Goal: Information Seeking & Learning: Learn about a topic

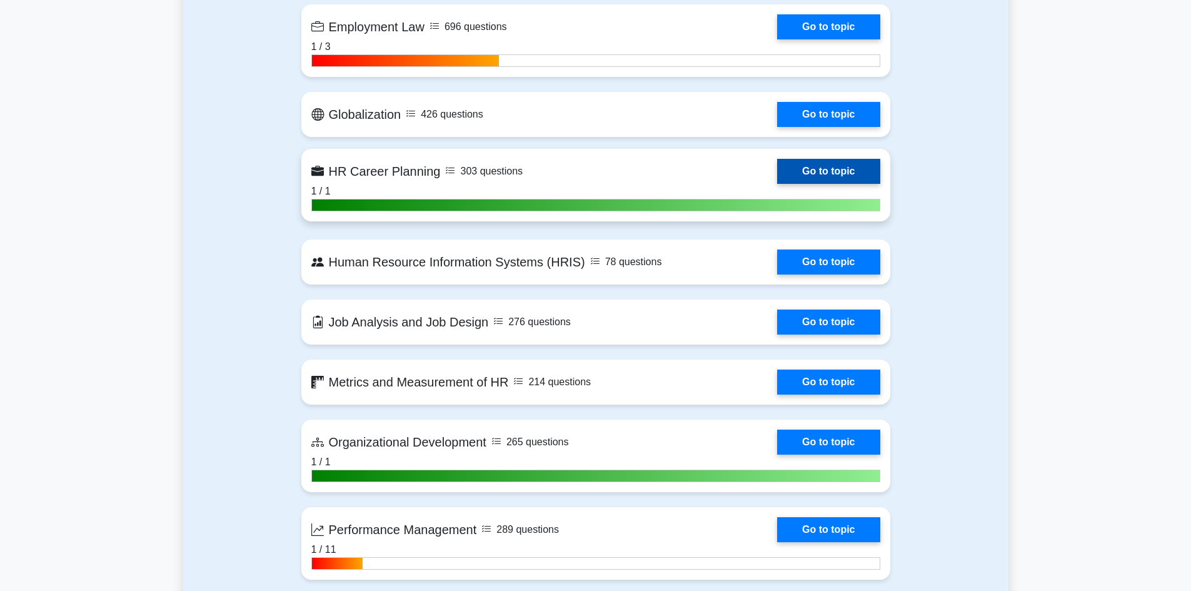
scroll to position [1188, 0]
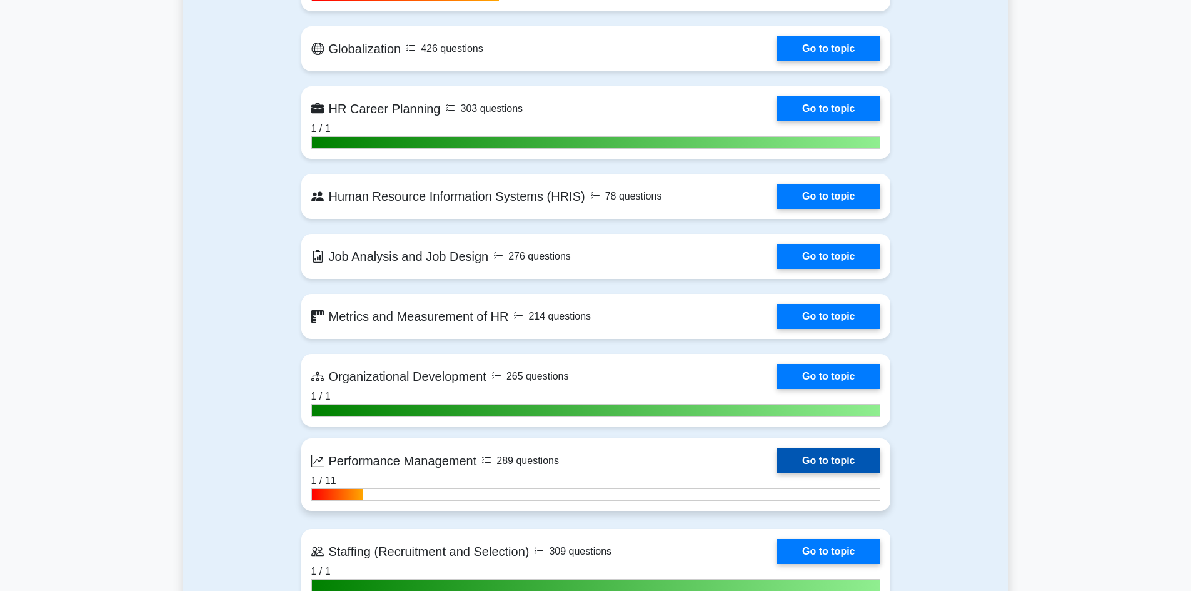
click at [836, 463] on link "Go to topic" at bounding box center [828, 460] width 103 height 25
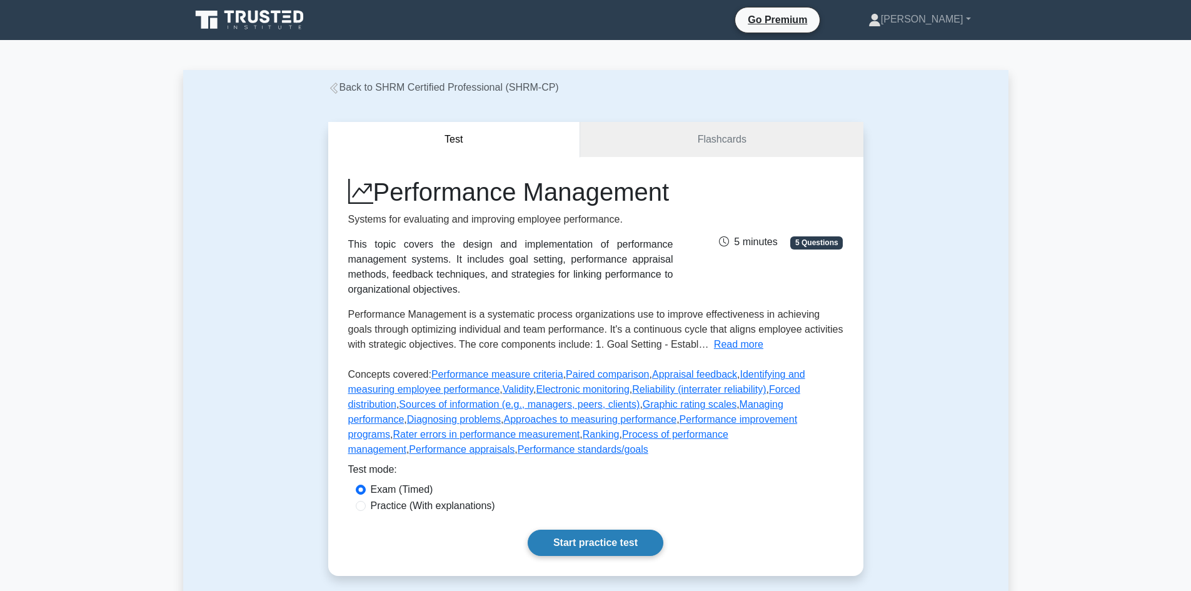
click at [591, 556] on link "Start practice test" at bounding box center [596, 542] width 136 height 26
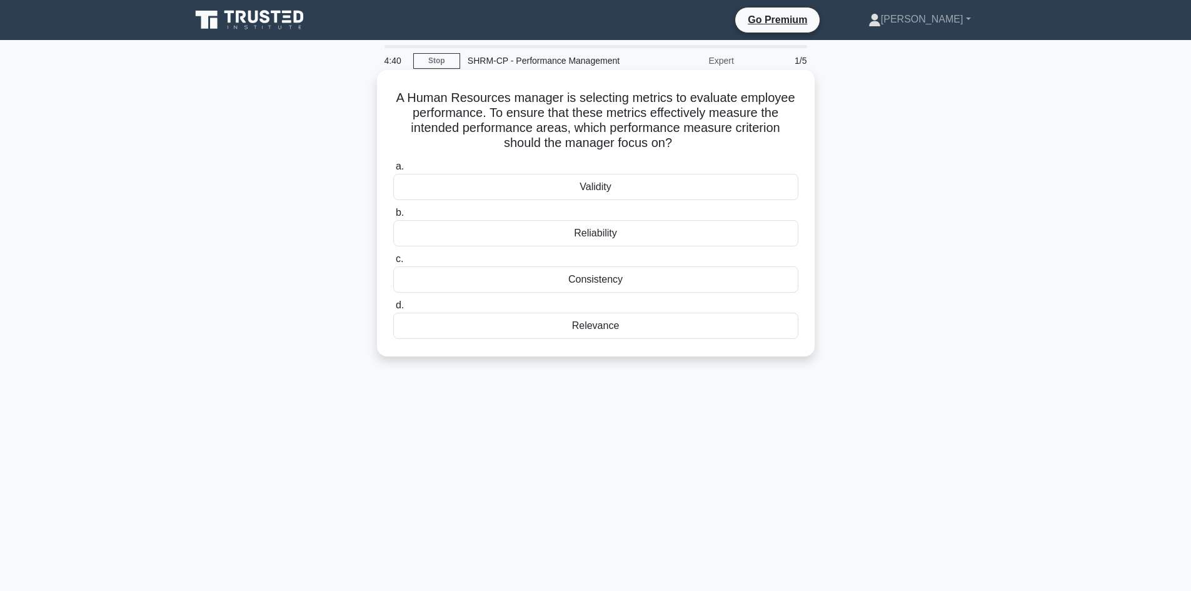
click at [596, 187] on div "Validity" at bounding box center [595, 187] width 405 height 26
click at [393, 171] on input "a. Validity" at bounding box center [393, 167] width 0 height 8
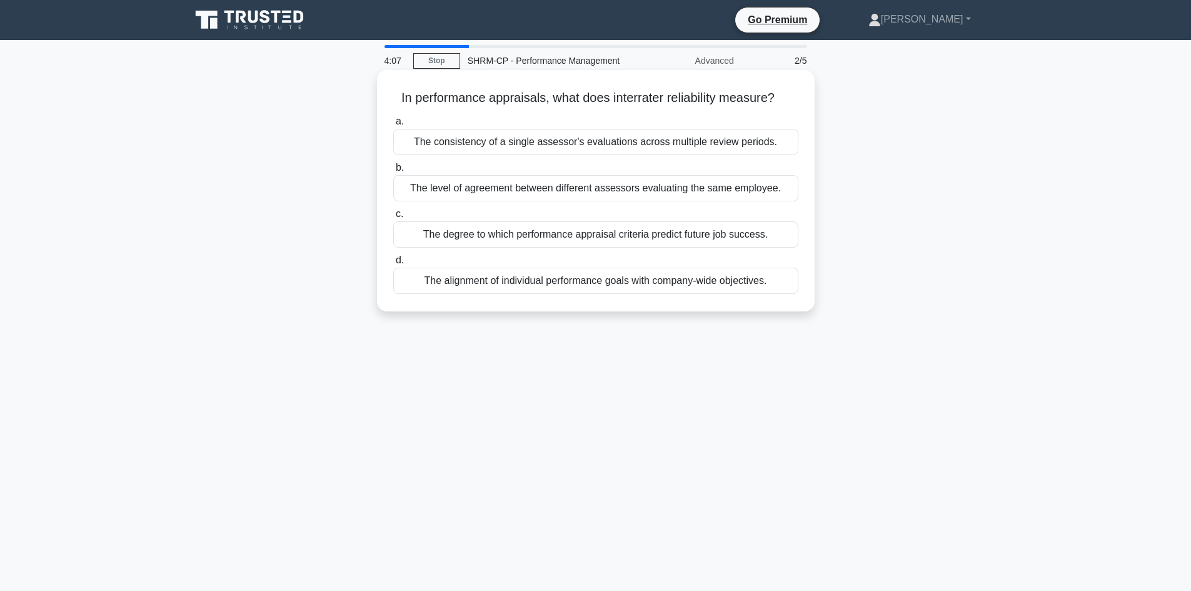
click at [629, 142] on div "The consistency of a single assessor's evaluations across multiple review perio…" at bounding box center [595, 142] width 405 height 26
click at [393, 126] on input "a. The consistency of a single assessor's evaluations across multiple review pe…" at bounding box center [393, 122] width 0 height 8
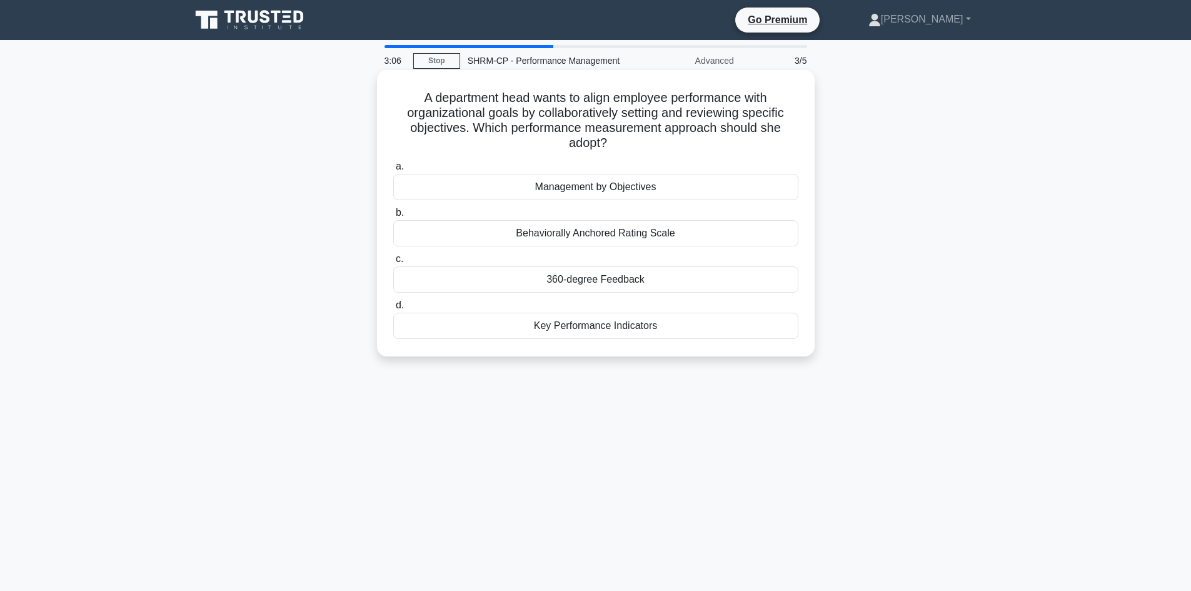
click at [594, 188] on div "Management by Objectives" at bounding box center [595, 187] width 405 height 26
click at [393, 171] on input "a. Management by Objectives" at bounding box center [393, 167] width 0 height 8
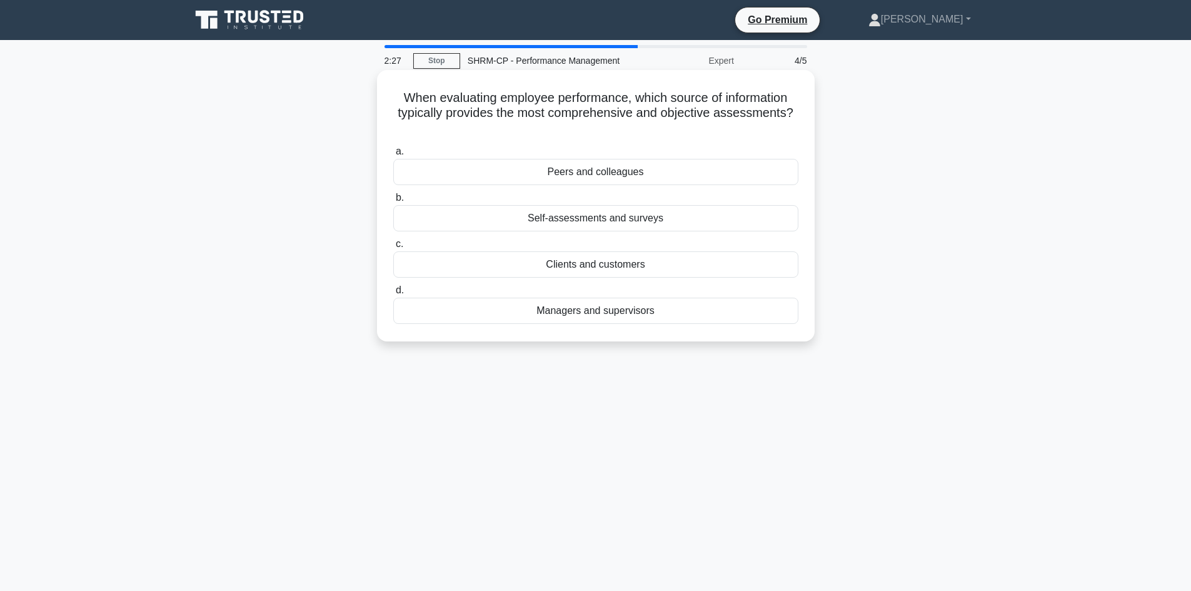
click at [601, 223] on div "Self-assessments and surveys" at bounding box center [595, 218] width 405 height 26
click at [393, 202] on input "b. Self-assessments and surveys" at bounding box center [393, 198] width 0 height 8
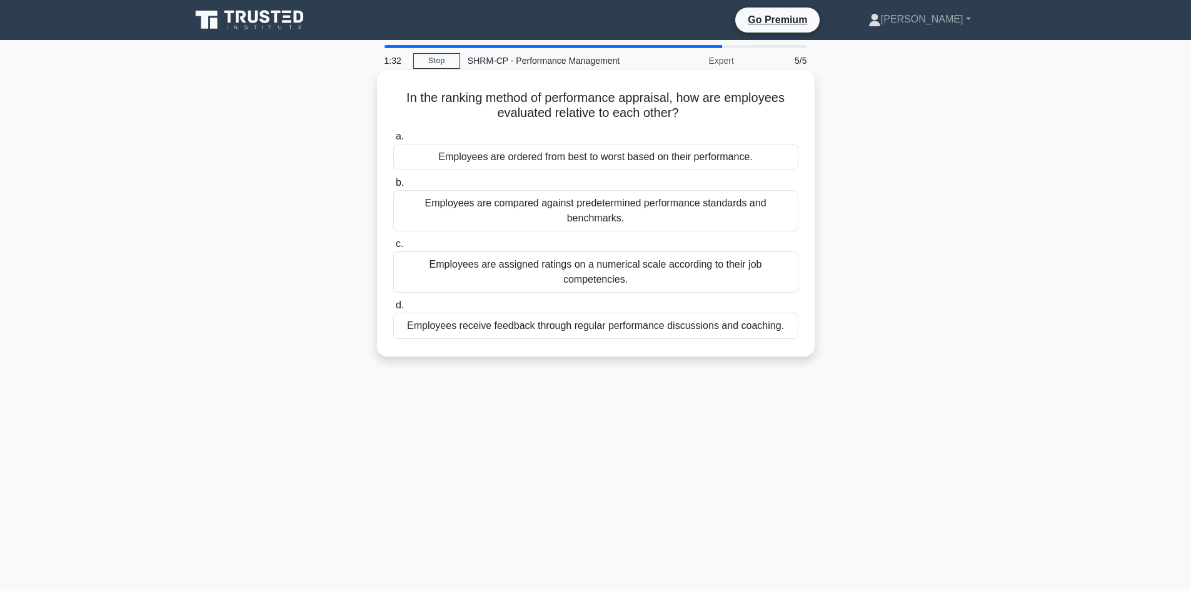
click at [611, 223] on div "Employees are compared against predetermined performance standards and benchmar…" at bounding box center [595, 210] width 405 height 41
click at [393, 187] on input "b. Employees are compared against predetermined performance standards and bench…" at bounding box center [393, 183] width 0 height 8
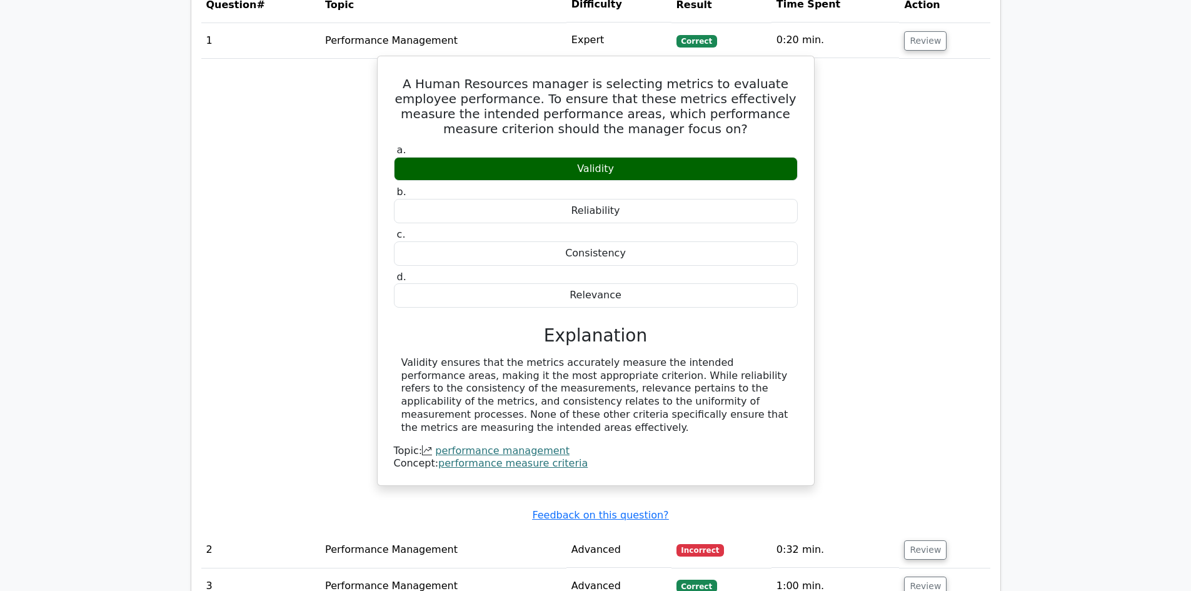
scroll to position [1188, 0]
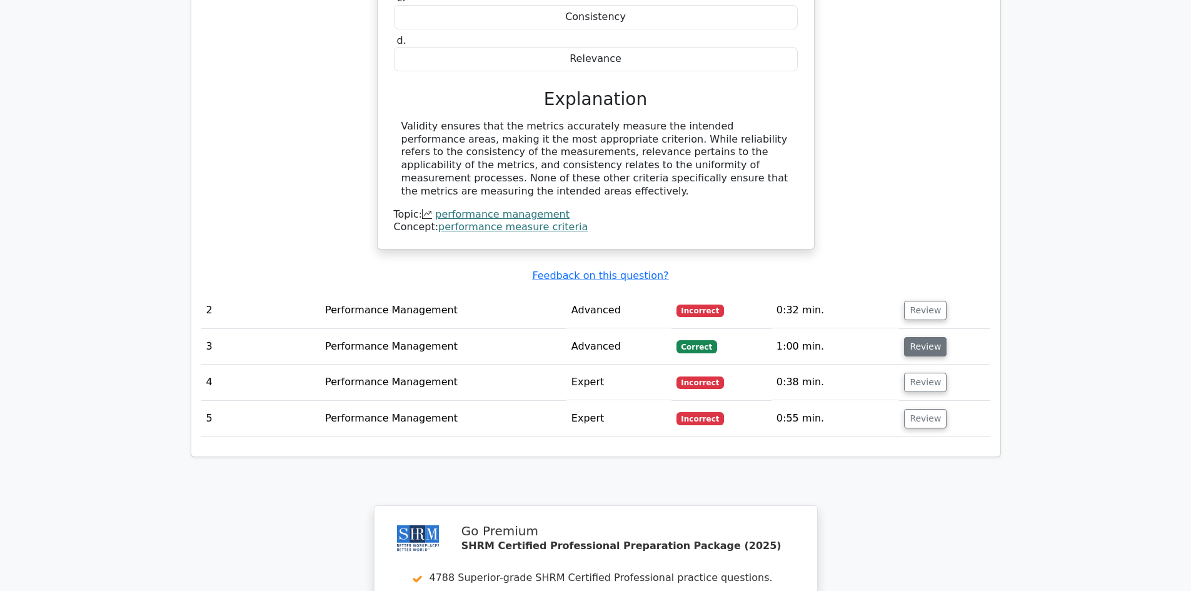
click at [922, 337] on button "Review" at bounding box center [925, 346] width 43 height 19
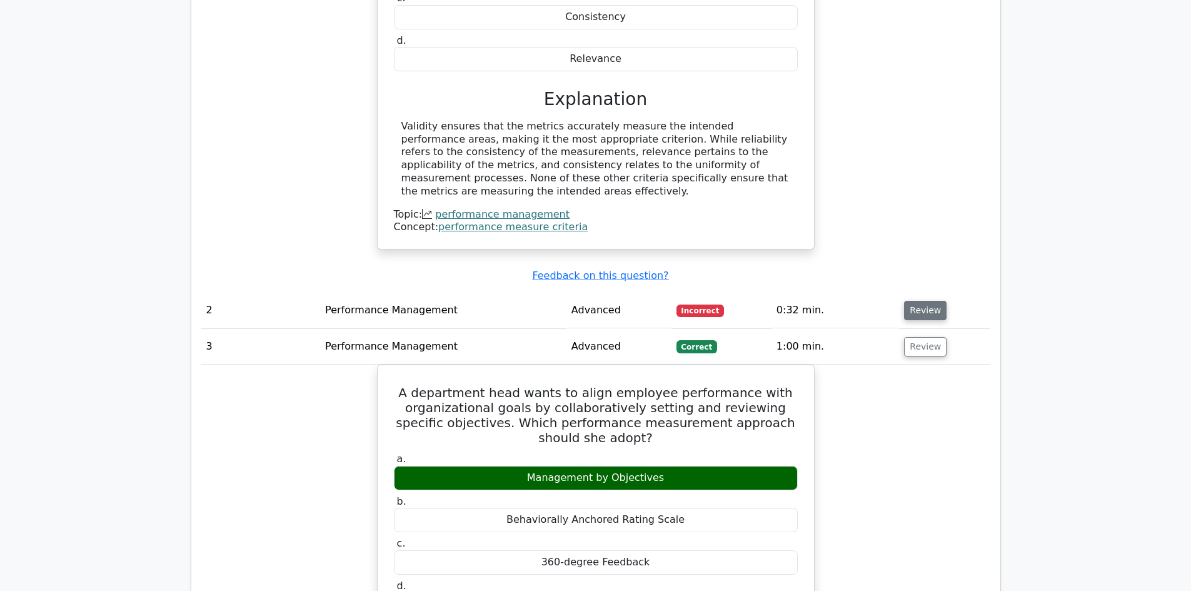
click at [926, 301] on button "Review" at bounding box center [925, 310] width 43 height 19
